Goal: Task Accomplishment & Management: Manage account settings

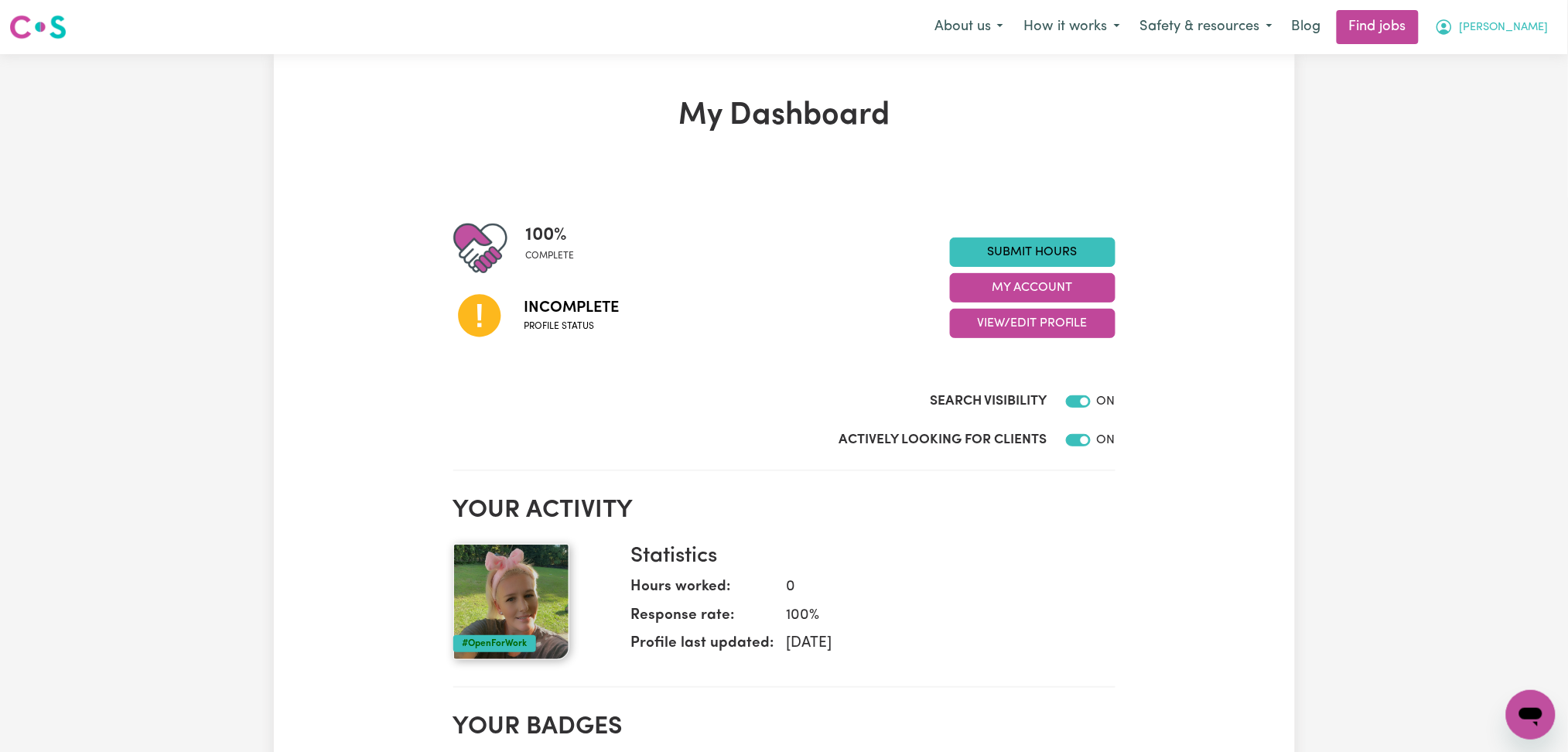
click at [1520, 27] on button "[PERSON_NAME]" at bounding box center [1491, 27] width 134 height 32
click at [1491, 126] on link "Logout" at bounding box center [1496, 118] width 122 height 29
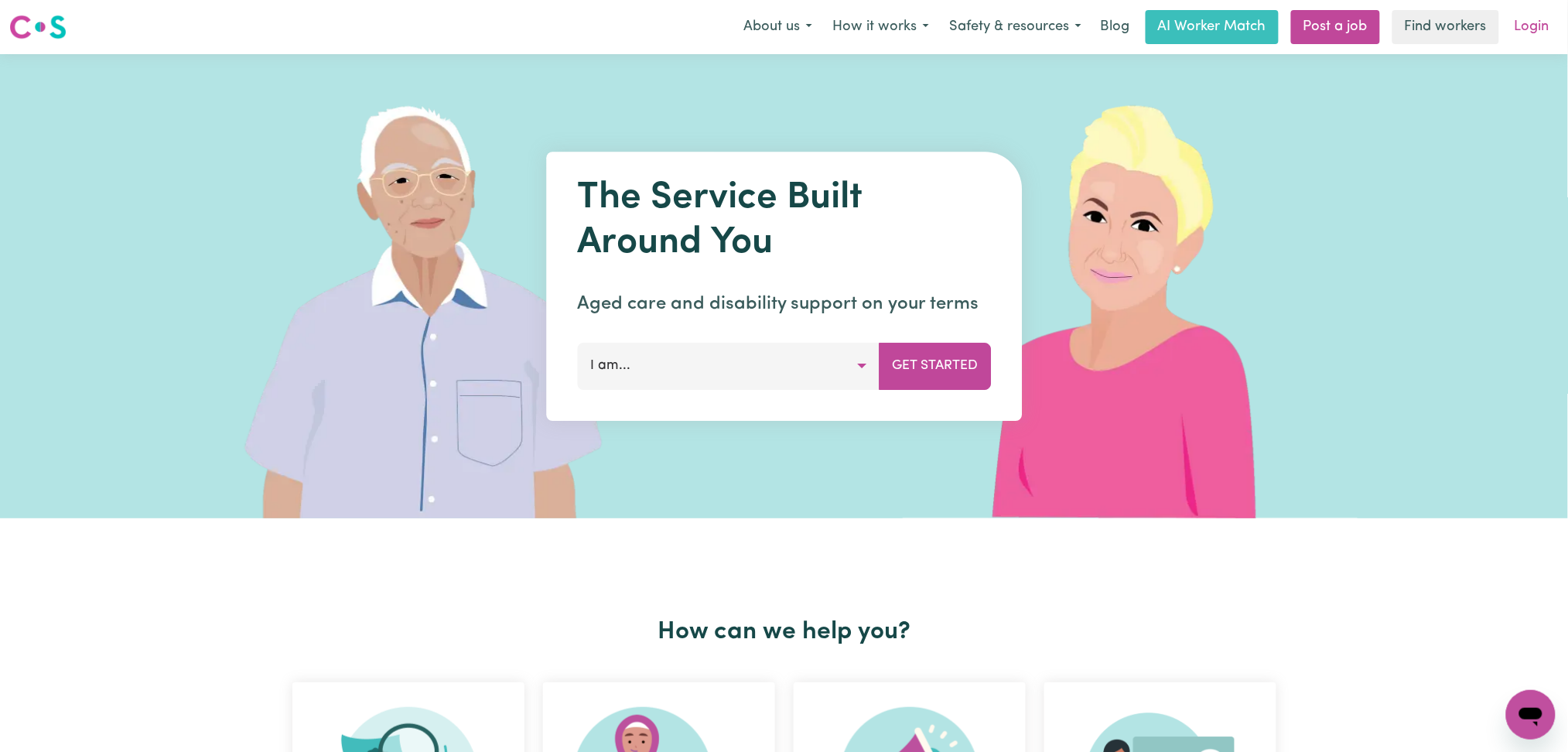
click at [1539, 28] on link "Login" at bounding box center [1532, 27] width 53 height 34
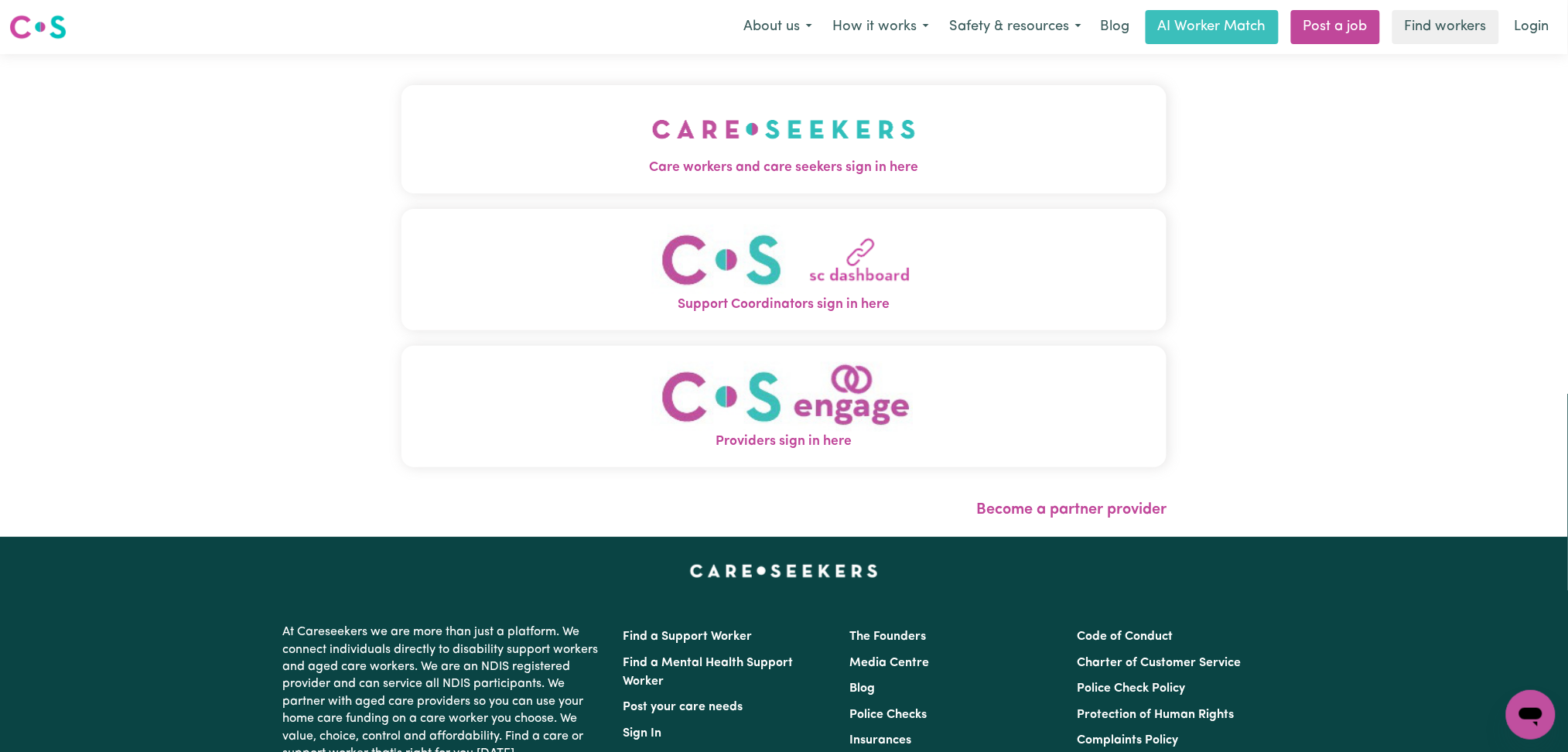
click at [596, 153] on button "Care workers and care seekers sign in here" at bounding box center [784, 139] width 766 height 108
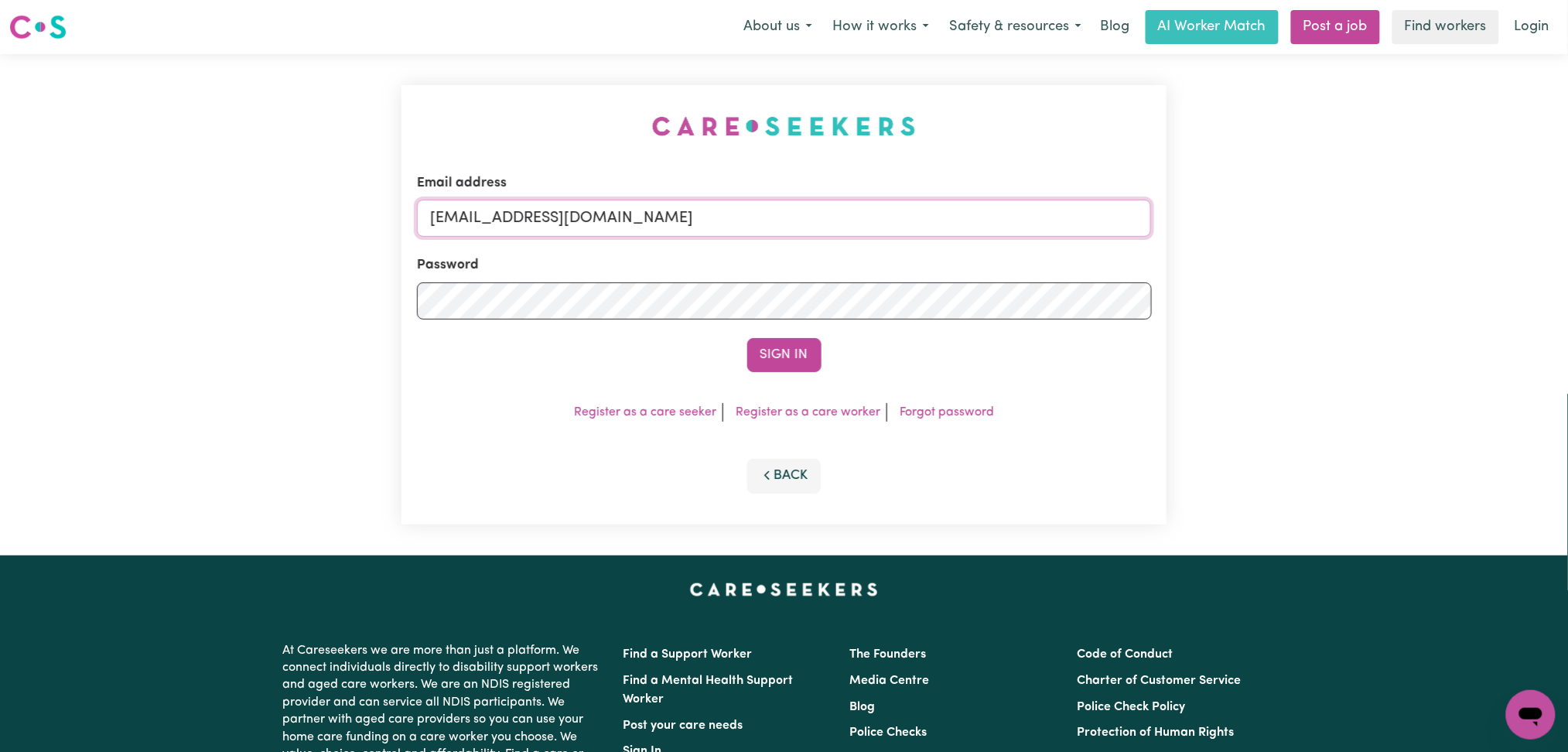
click at [669, 225] on input "[EMAIL_ADDRESS][DOMAIN_NAME]" at bounding box center [784, 218] width 735 height 37
drag, startPoint x: 511, startPoint y: 208, endPoint x: 848, endPoint y: 222, distance: 337.3
click at [848, 222] on input "Superuser~[EMAIL_ADDRESS][DOMAIN_NAME]" at bounding box center [784, 218] width 735 height 37
type input "Superuser~[EMAIL_ADDRESS][DOMAIN_NAME]"
click at [780, 357] on button "Sign In" at bounding box center [784, 355] width 74 height 34
